Goal: Information Seeking & Learning: Learn about a topic

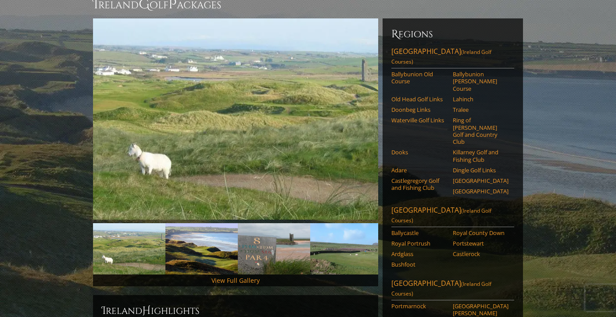
scroll to position [123, 0]
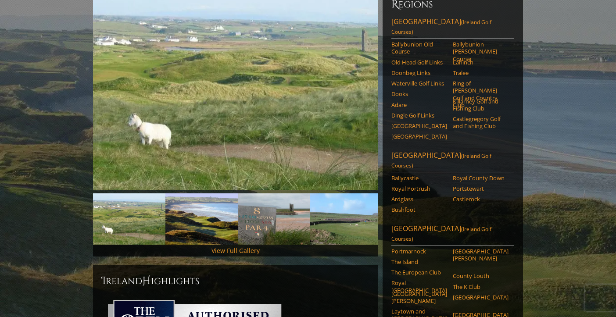
click at [439, 196] on li "Ardglass" at bounding box center [422, 201] width 61 height 11
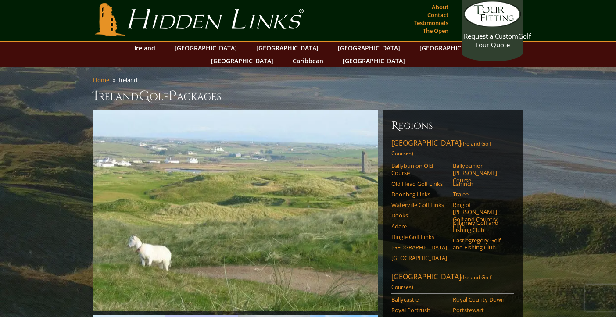
scroll to position [0, 0]
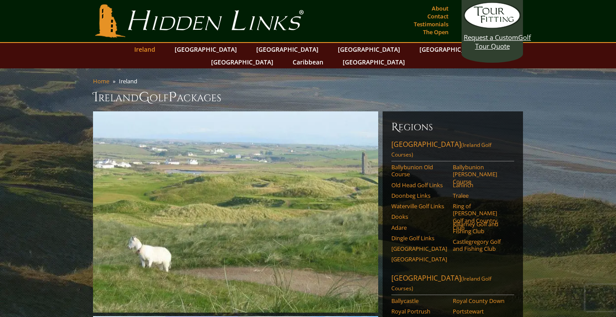
click at [160, 49] on link "Ireland" at bounding box center [145, 49] width 30 height 13
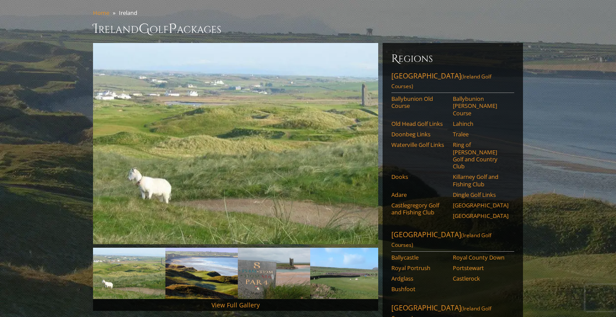
scroll to position [70, 0]
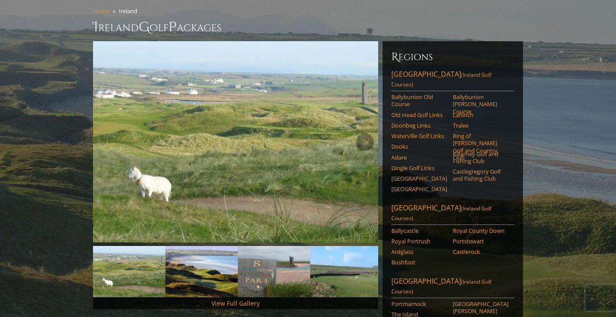
click at [261, 140] on img at bounding box center [235, 141] width 285 height 201
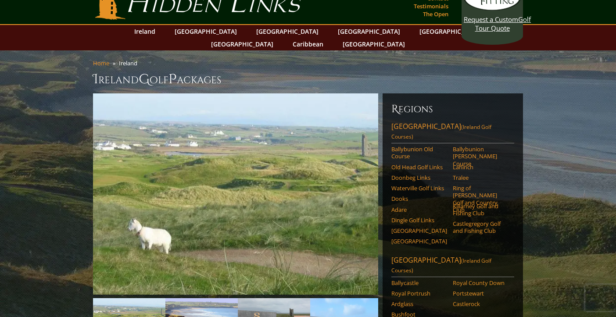
scroll to position [0, 0]
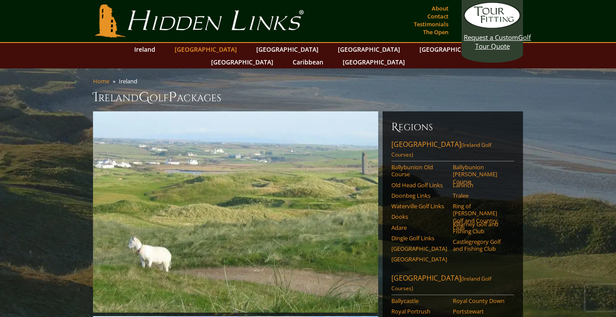
click at [219, 52] on link "[GEOGRAPHIC_DATA]" at bounding box center [205, 49] width 71 height 13
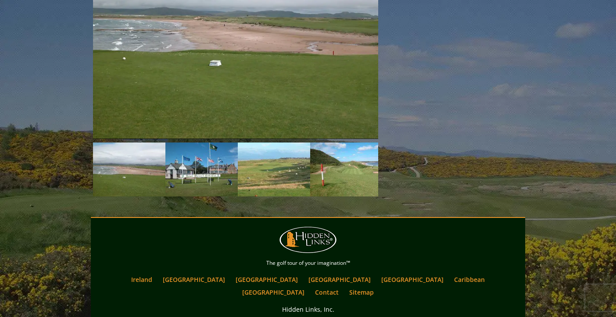
scroll to position [1387, 0]
